Goal: Information Seeking & Learning: Understand process/instructions

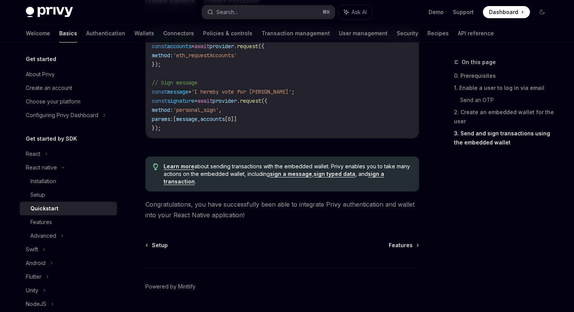
scroll to position [1171, 0]
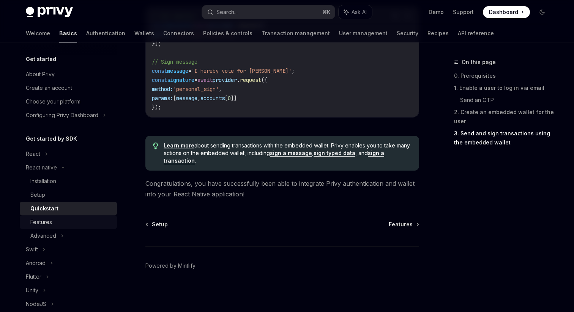
click at [43, 221] on div "Features" at bounding box center [41, 222] width 22 height 9
type textarea "*"
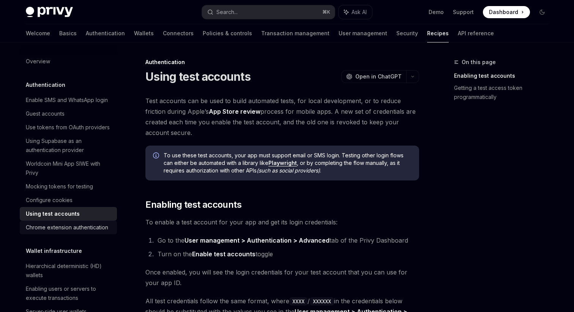
scroll to position [122, 0]
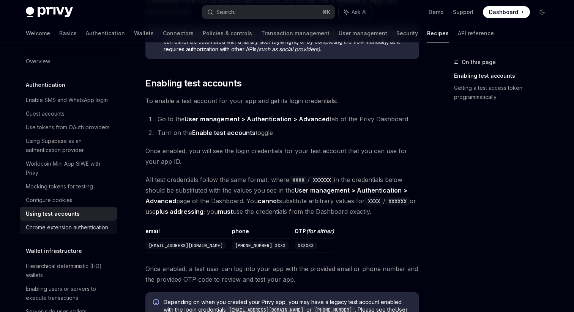
click at [76, 226] on div "Chrome extension authentication" at bounding box center [67, 227] width 82 height 9
type textarea "*"
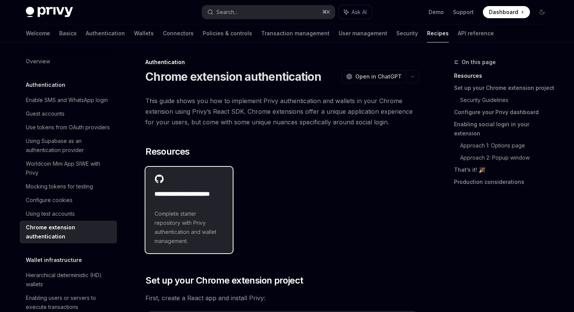
click at [194, 191] on h2 "**********" at bounding box center [189, 199] width 69 height 18
